Goal: Information Seeking & Learning: Check status

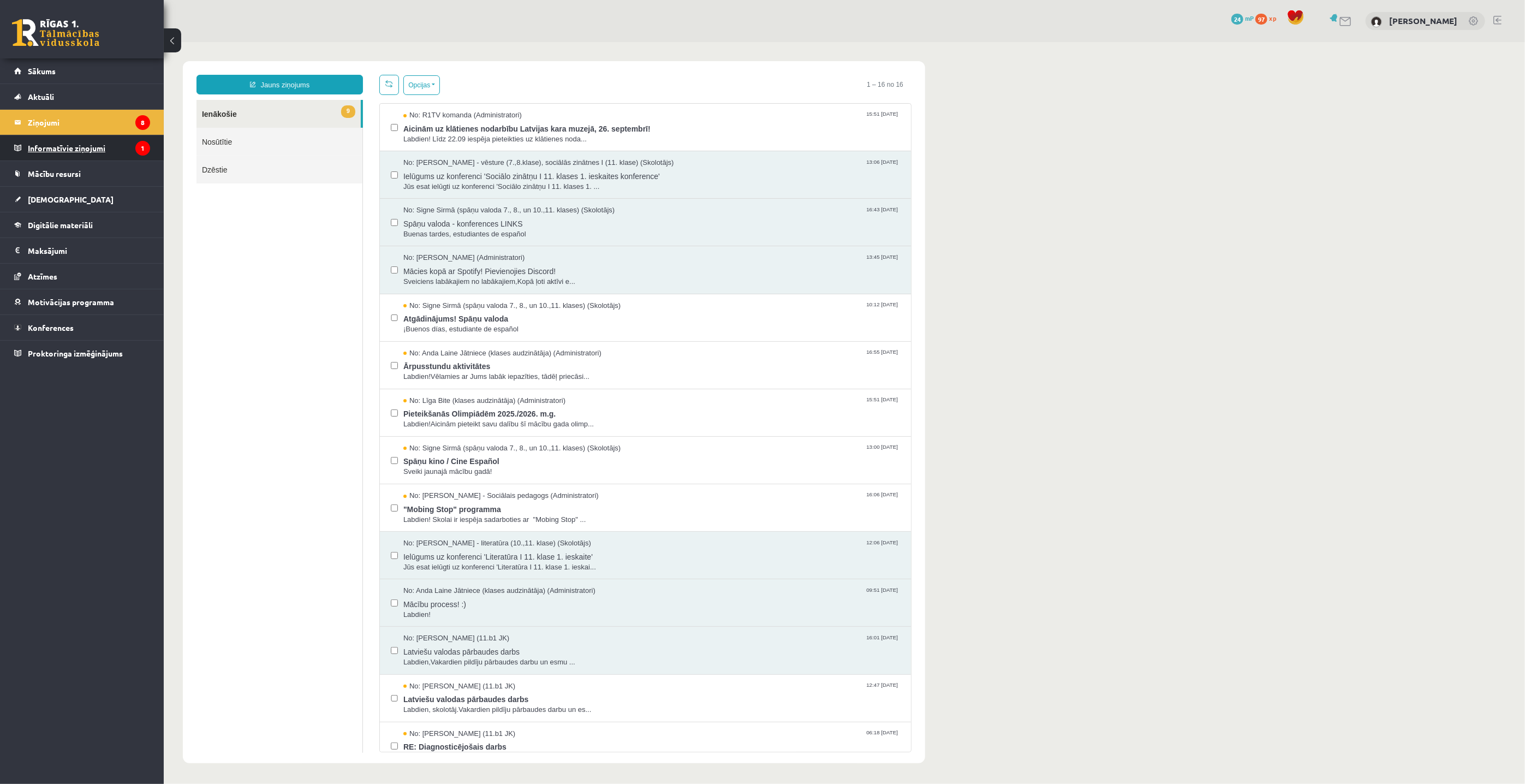
click at [37, 144] on legend "Informatīvie ziņojumi 1" at bounding box center [89, 148] width 122 height 25
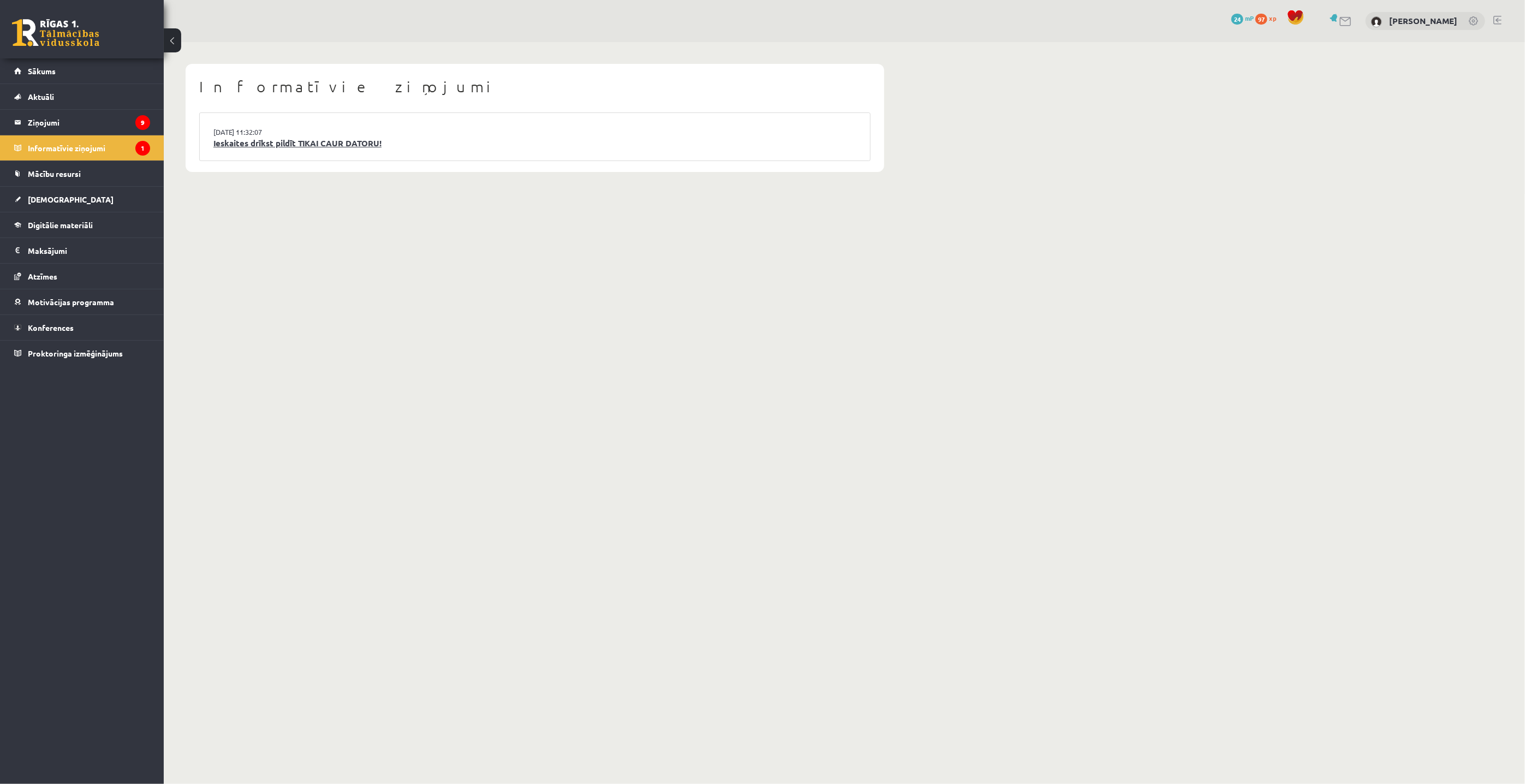
click at [319, 144] on link "Ieskaites drīkst pildīt TIKAI CAUR DATORU!" at bounding box center [535, 143] width 643 height 13
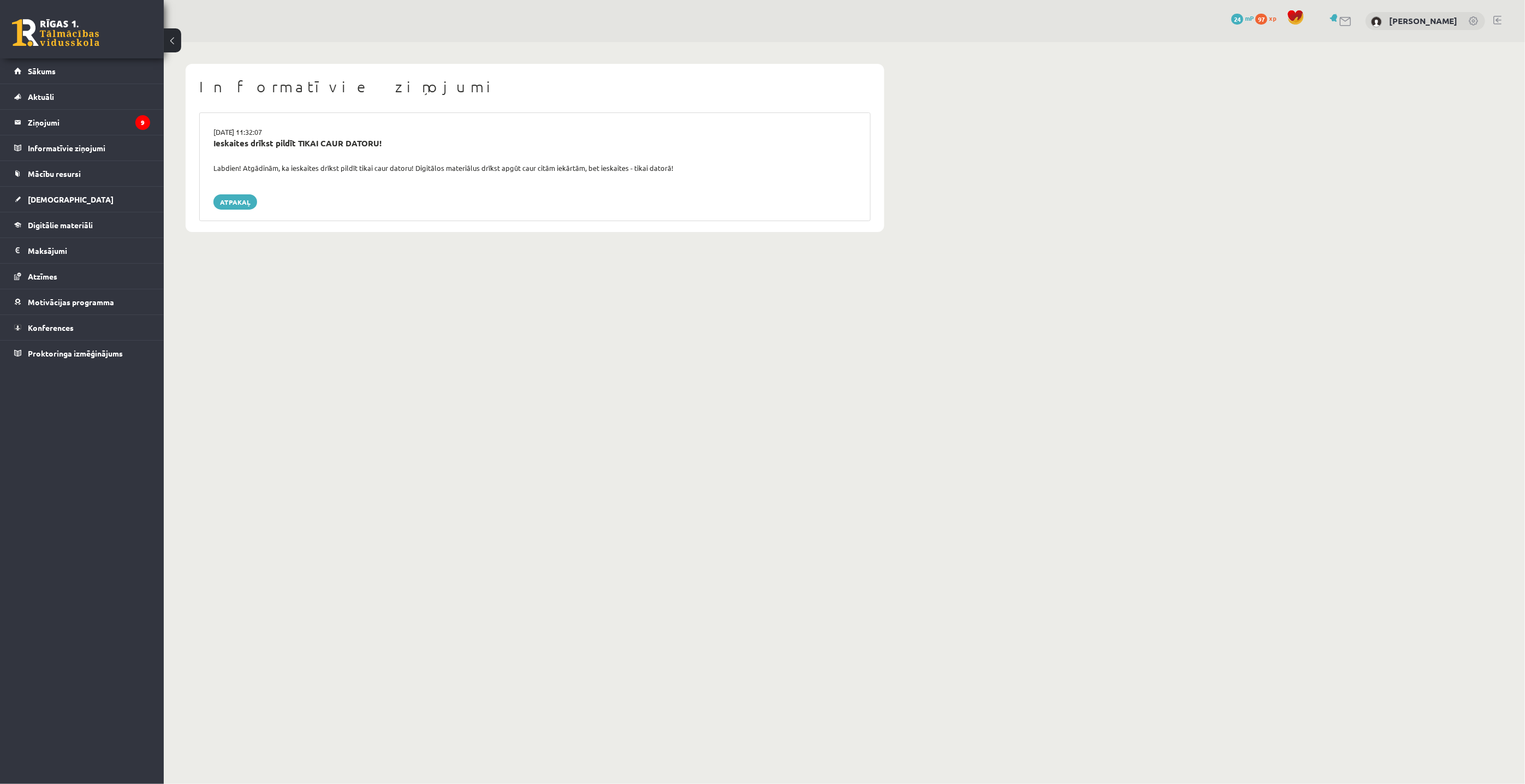
drag, startPoint x: 230, startPoint y: 200, endPoint x: 195, endPoint y: 200, distance: 35.0
click at [231, 200] on link "Atpakaļ" at bounding box center [235, 202] width 43 height 15
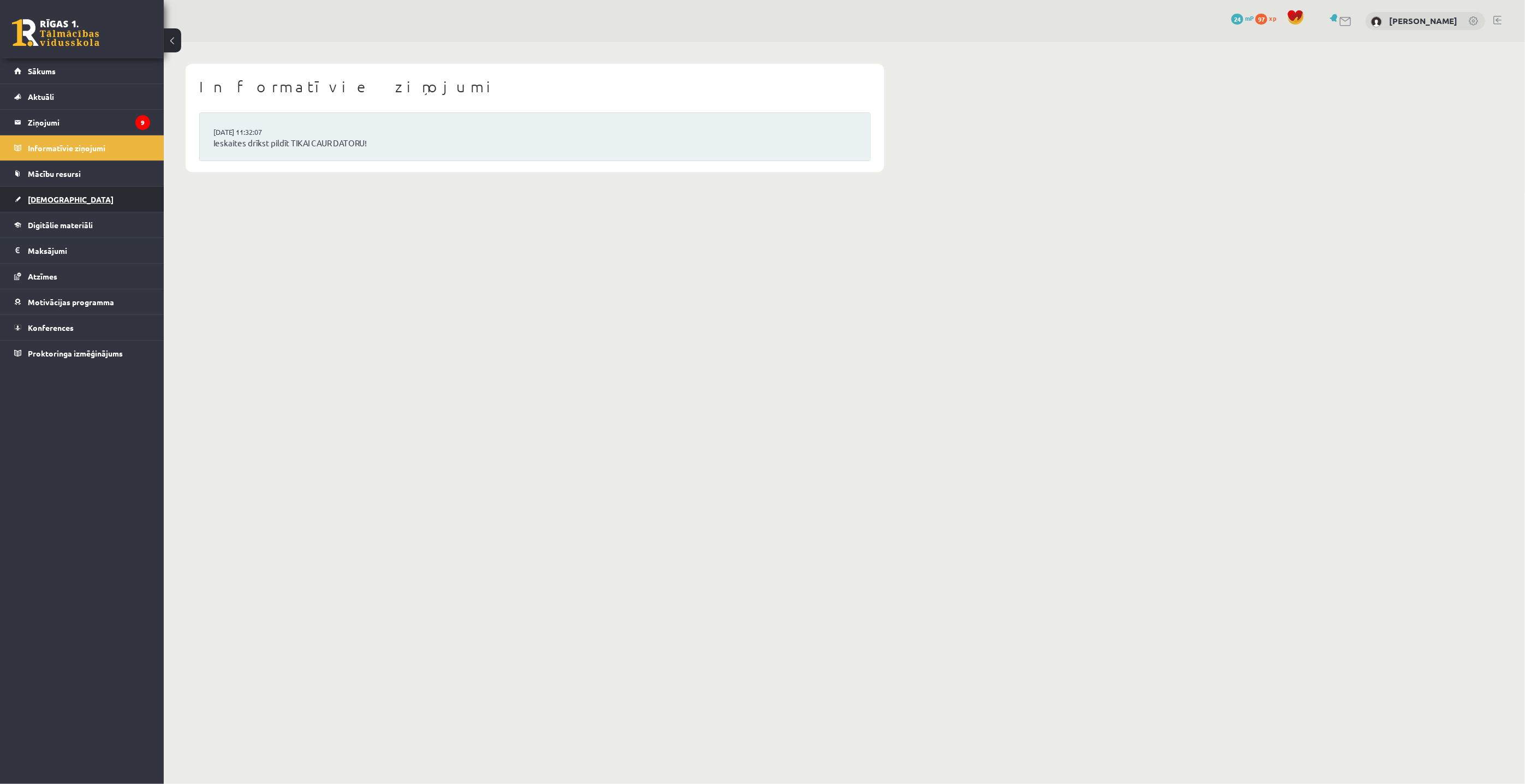
click at [56, 200] on span "[DEMOGRAPHIC_DATA]" at bounding box center [71, 199] width 86 height 10
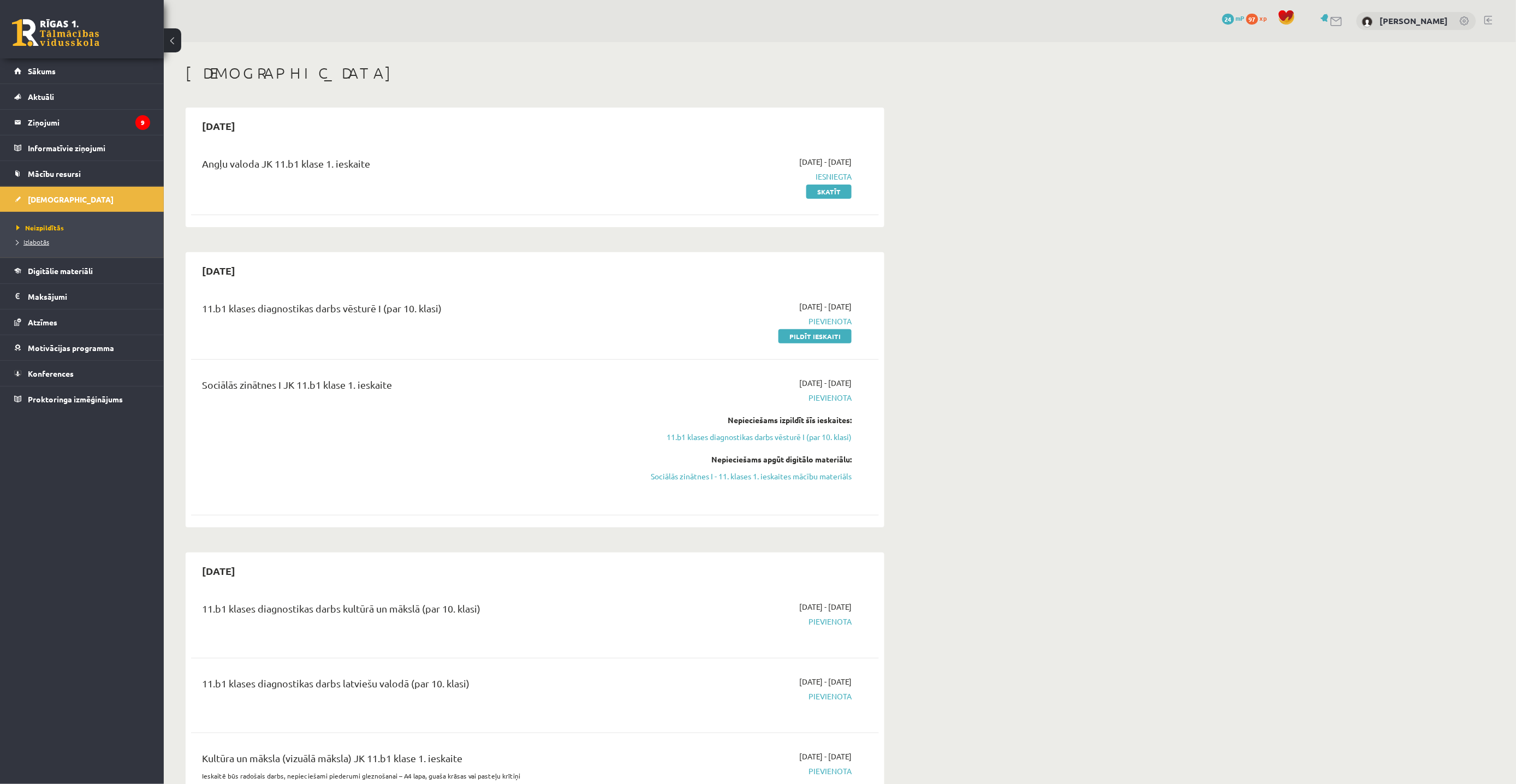
click at [34, 242] on span "Izlabotās" at bounding box center [33, 241] width 33 height 8
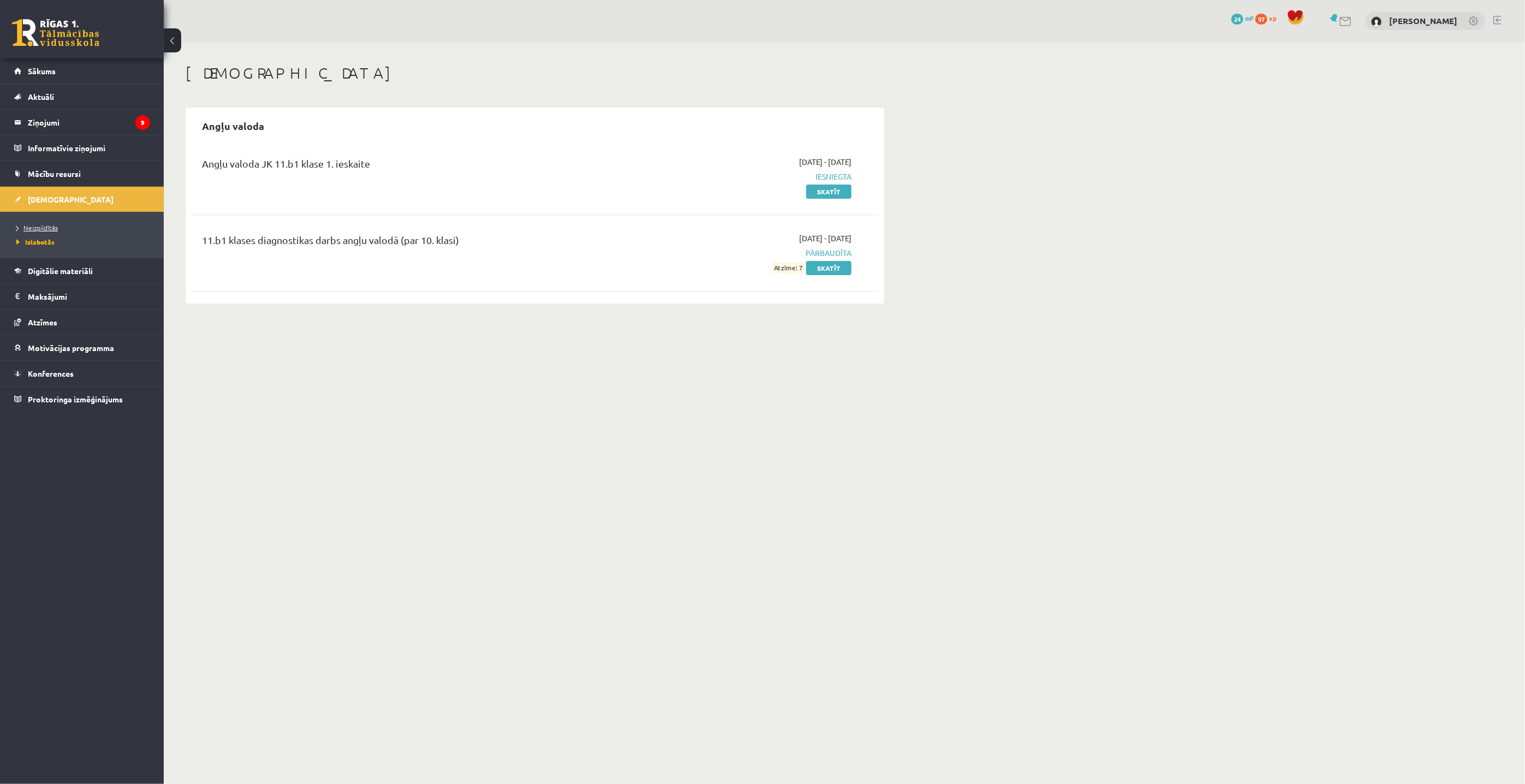
click at [43, 228] on span "Neizpildītās" at bounding box center [37, 227] width 42 height 8
